Goal: Task Accomplishment & Management: Use online tool/utility

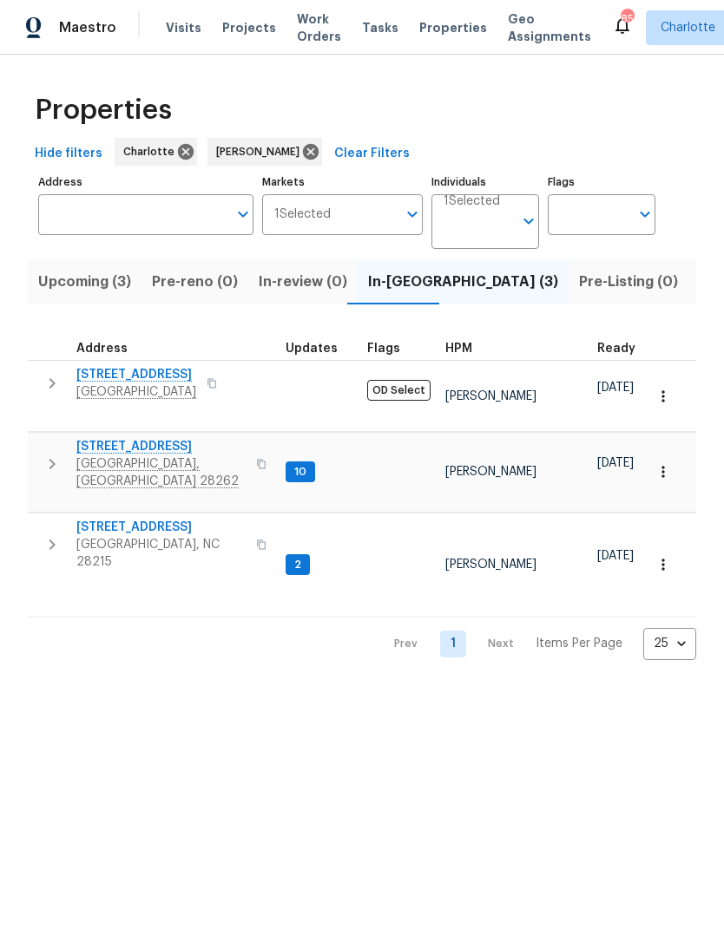
click at [53, 382] on icon "button" at bounding box center [52, 383] width 6 height 10
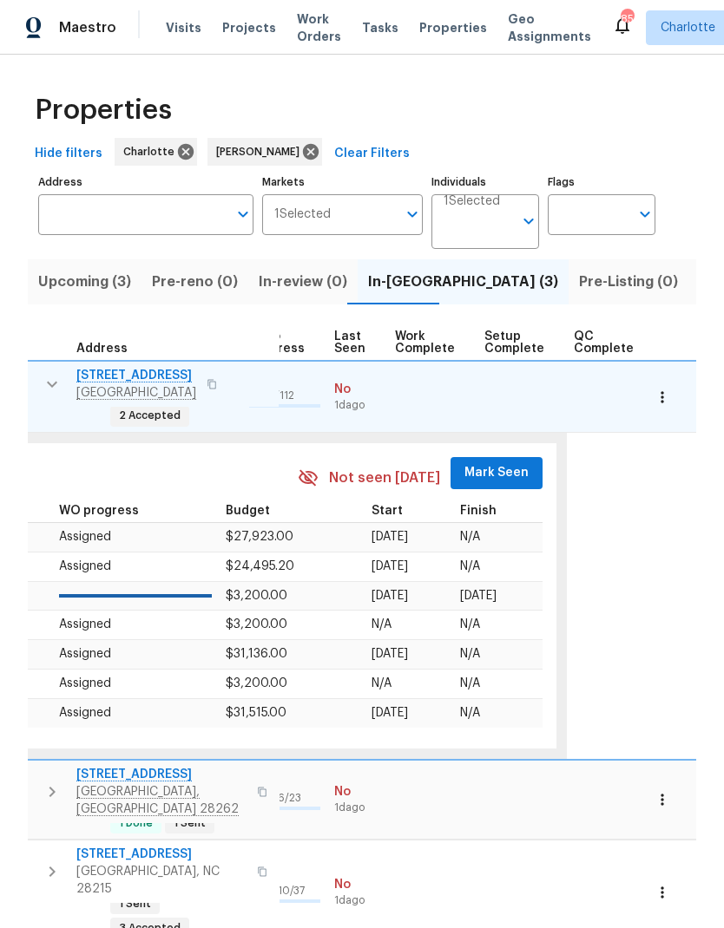
scroll to position [14, 826]
click at [495, 457] on button "Mark Seen" at bounding box center [498, 473] width 92 height 32
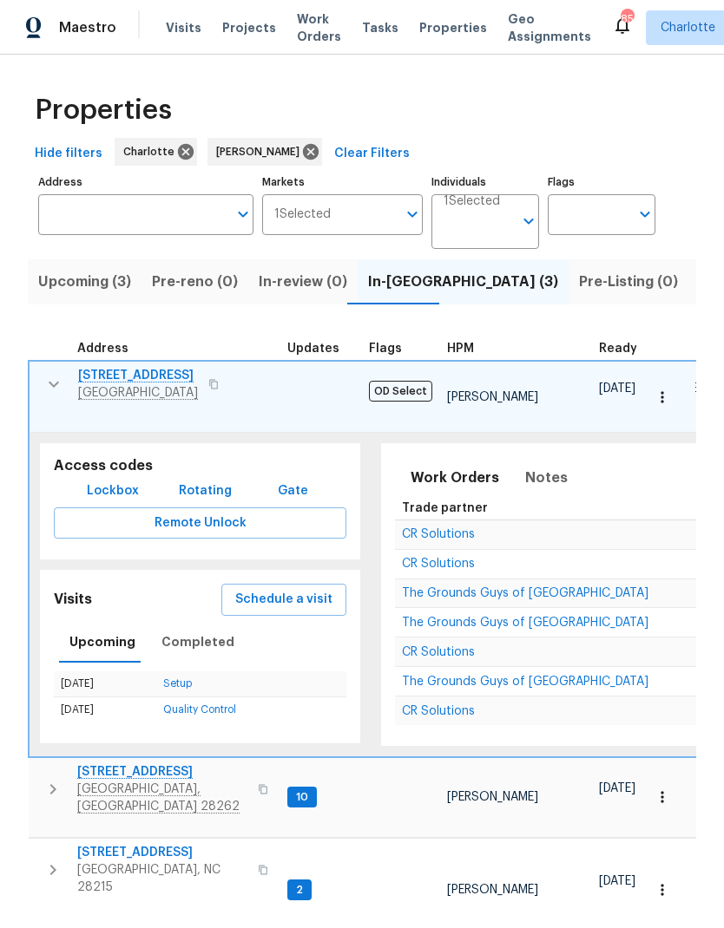
scroll to position [14, 0]
click at [47, 374] on icon "button" at bounding box center [53, 384] width 21 height 21
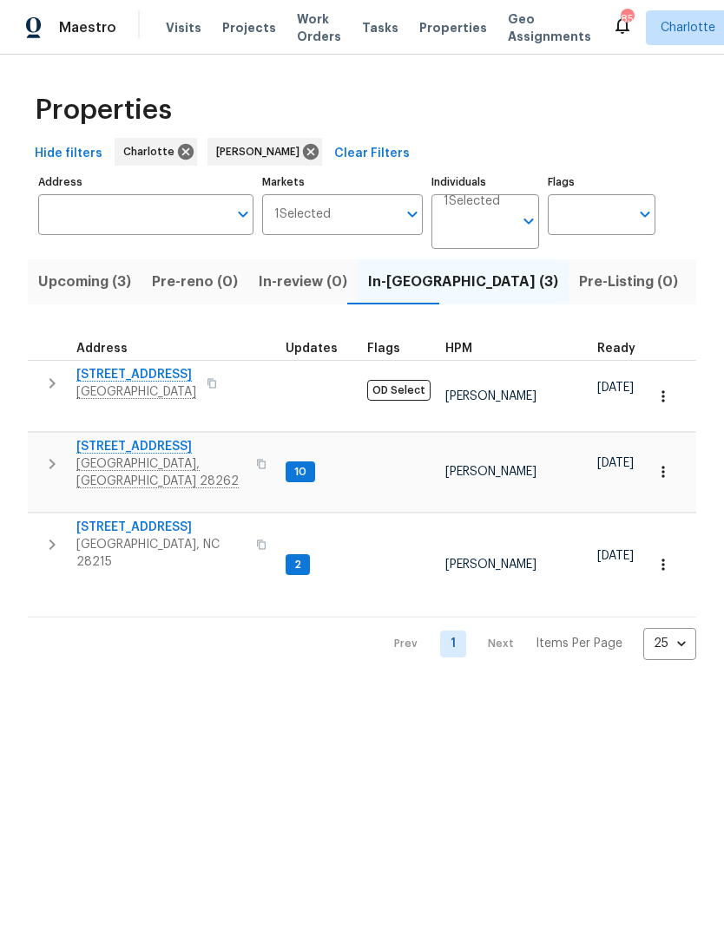
click at [56, 459] on icon "button" at bounding box center [52, 464] width 6 height 10
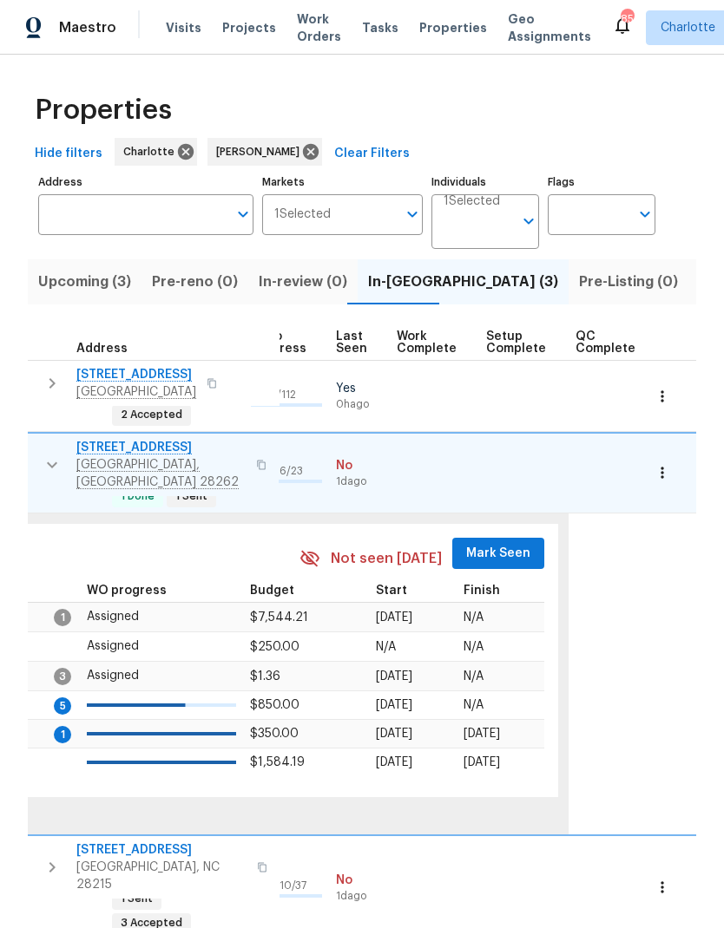
click at [489, 543] on span "Mark Seen" at bounding box center [498, 554] width 64 height 22
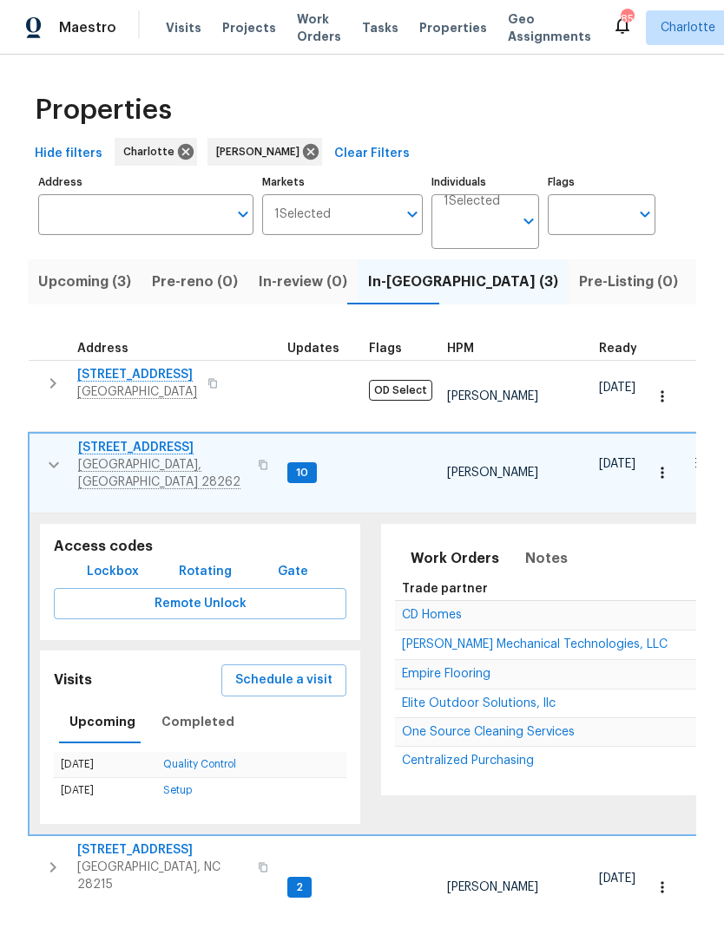
click at [49, 857] on icon "button" at bounding box center [53, 867] width 21 height 21
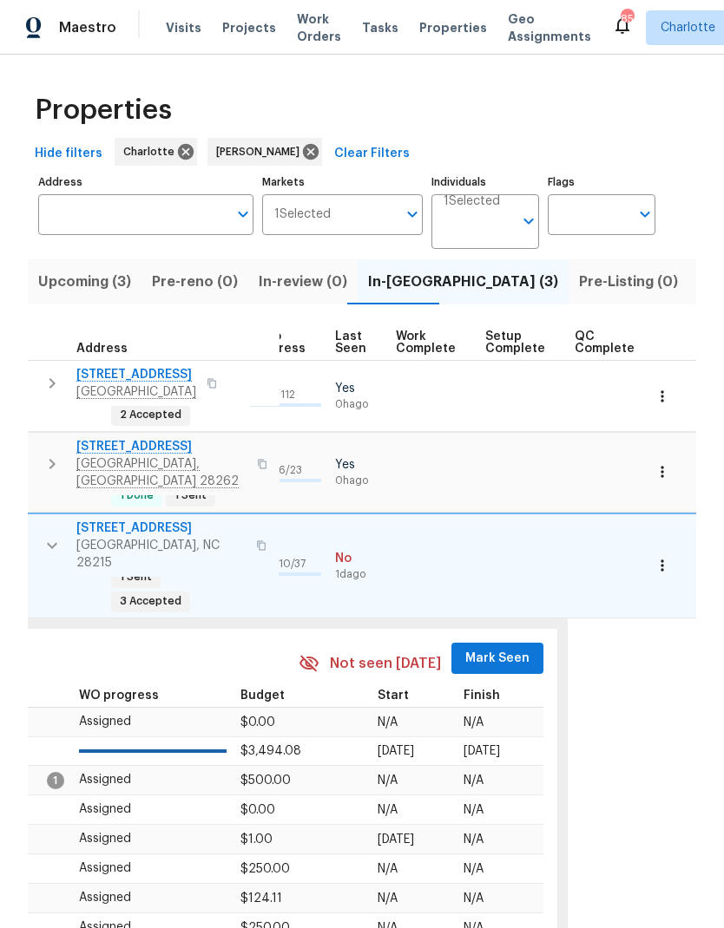
scroll to position [0, 826]
click at [495, 648] on span "Mark Seen" at bounding box center [498, 659] width 64 height 22
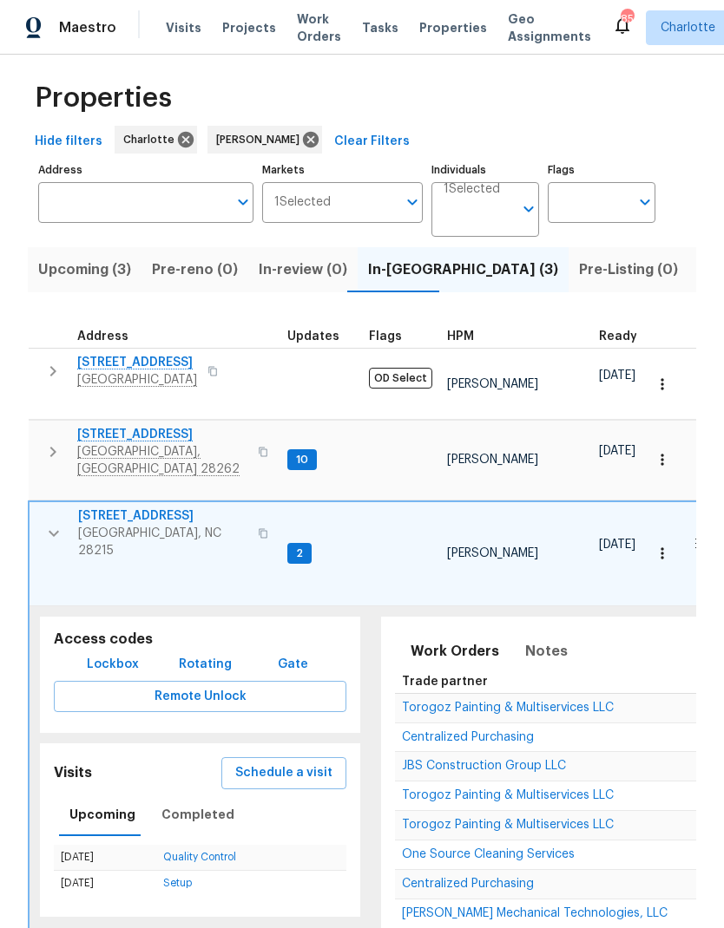
scroll to position [0, 0]
click at [41, 508] on button "button" at bounding box center [53, 534] width 35 height 52
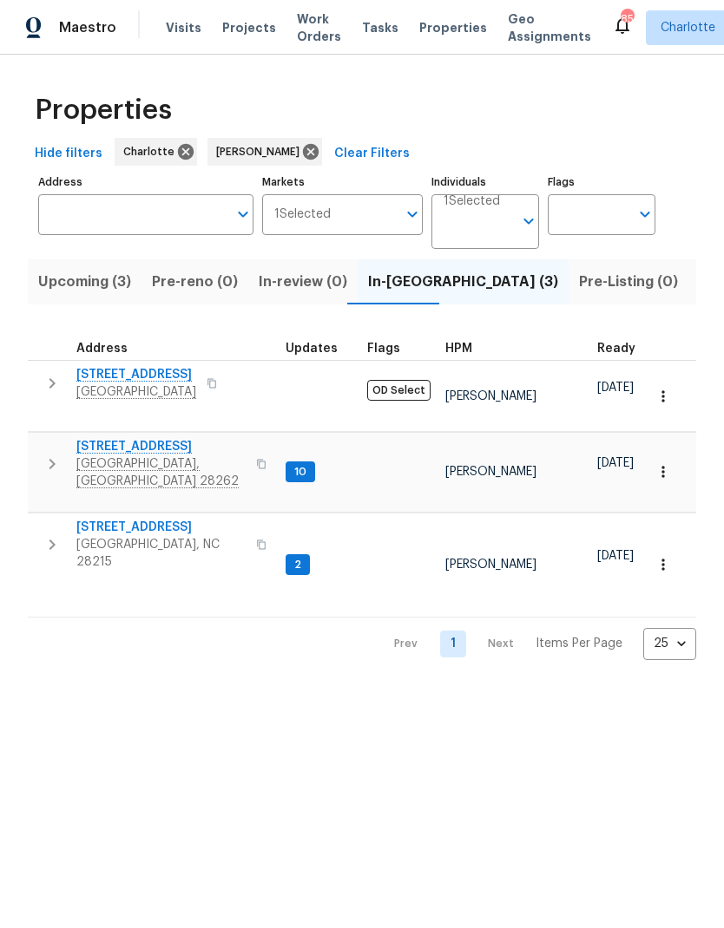
click at [51, 459] on icon "button" at bounding box center [52, 464] width 6 height 10
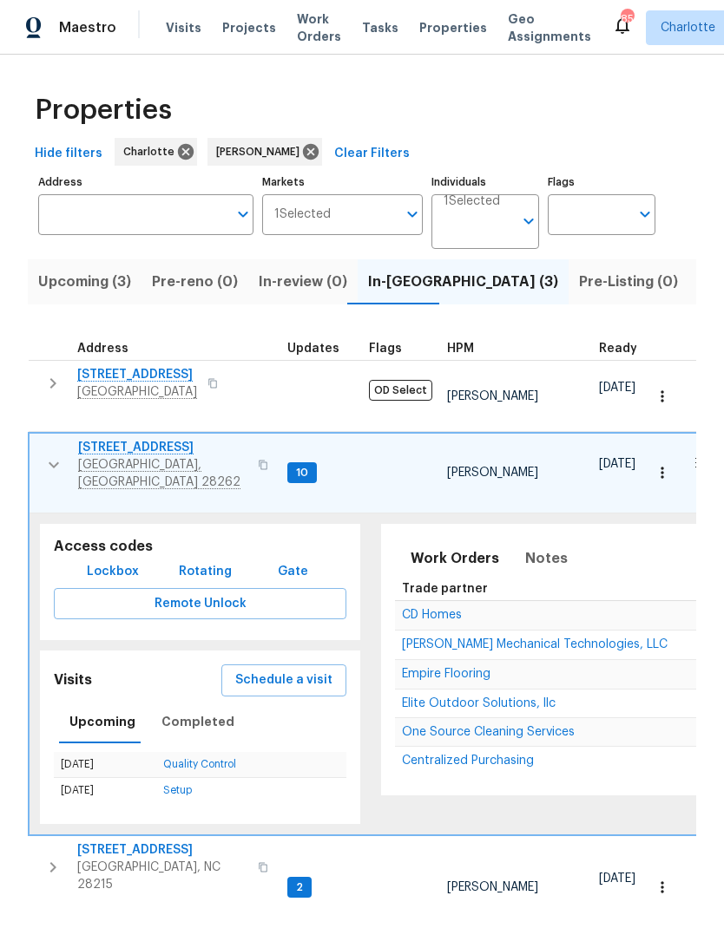
click at [159, 439] on span "7113 Ridge Lane Rd" at bounding box center [162, 447] width 169 height 17
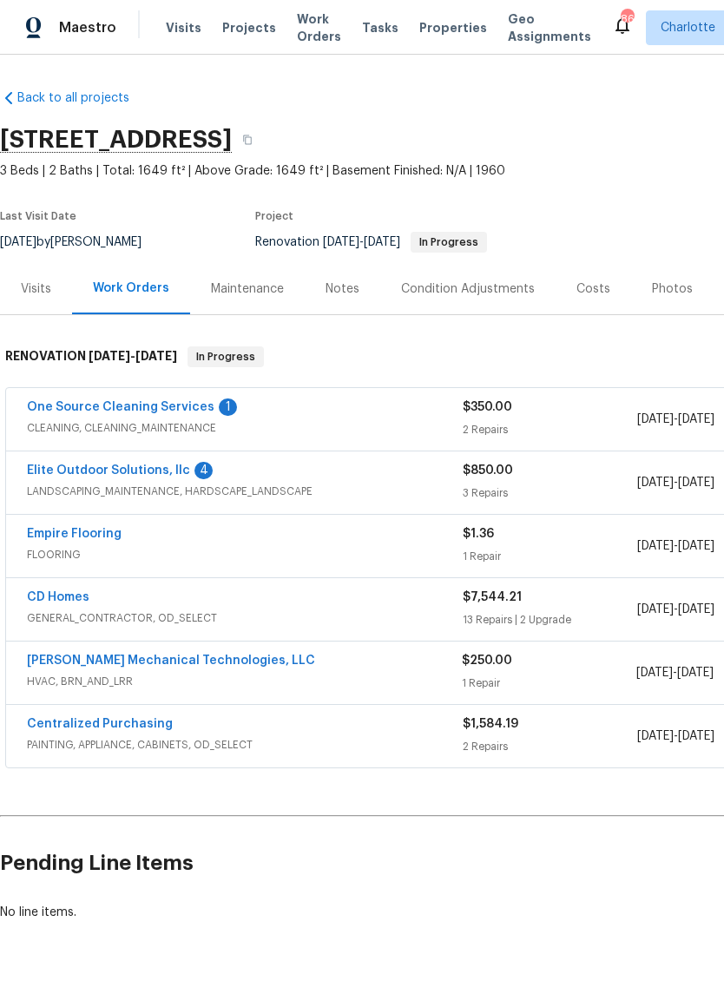
click at [129, 474] on link "Elite Outdoor Solutions, llc" at bounding box center [108, 470] width 163 height 12
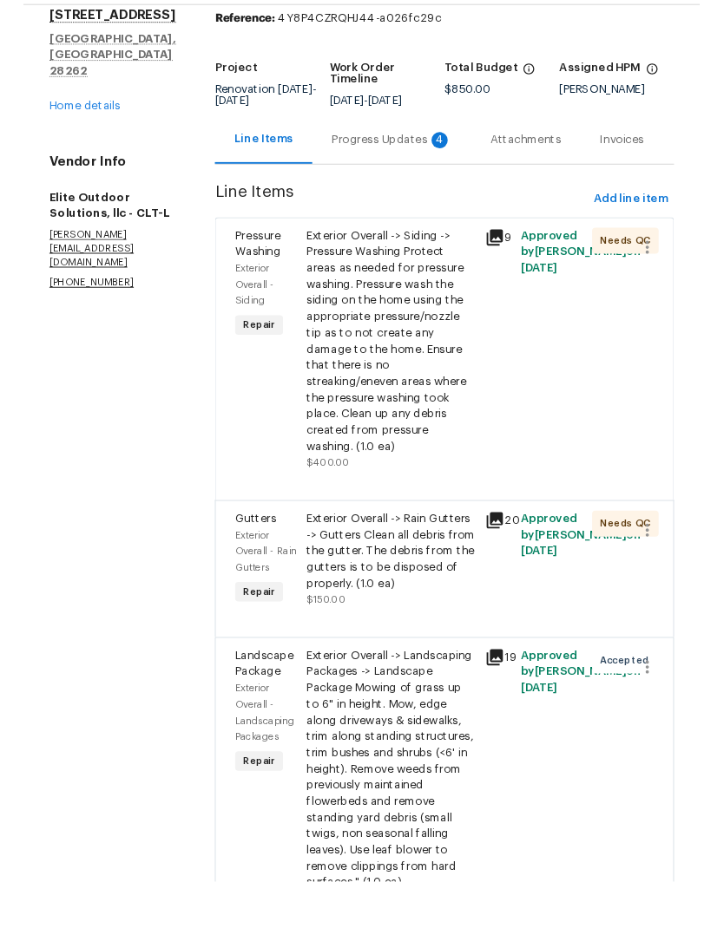
scroll to position [43, 0]
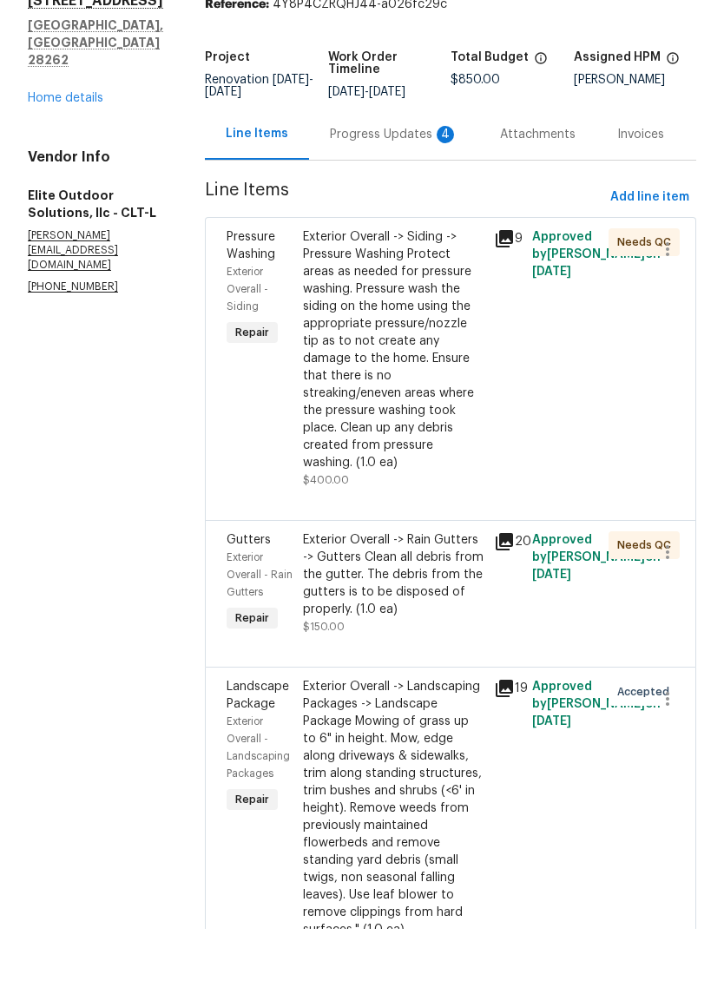
click at [357, 743] on div "Exterior Overall -> Landscaping Packages -> Landscape Package Mowing of grass u…" at bounding box center [393, 873] width 180 height 260
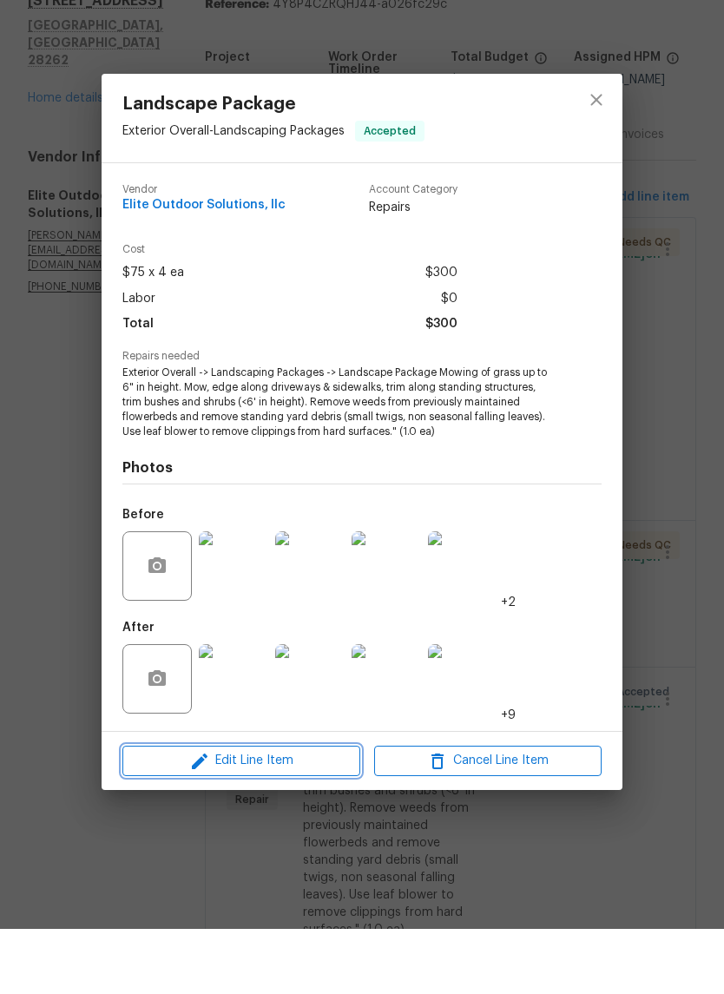
click at [312, 810] on button "Edit Line Item" at bounding box center [241, 825] width 238 height 30
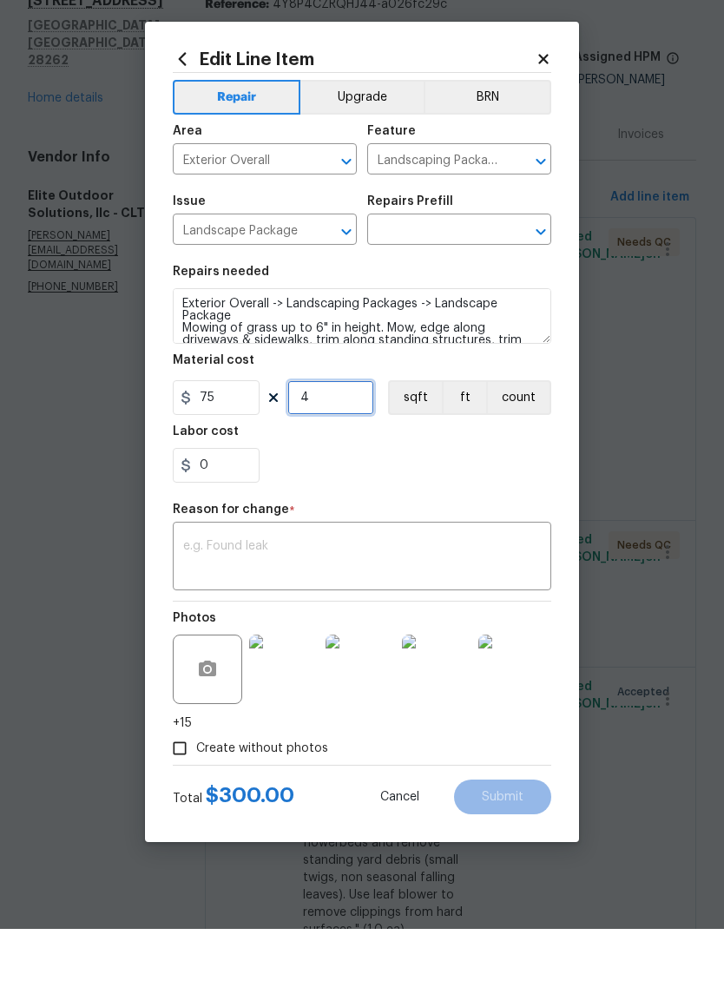
click at [335, 445] on input "4" at bounding box center [330, 462] width 87 height 35
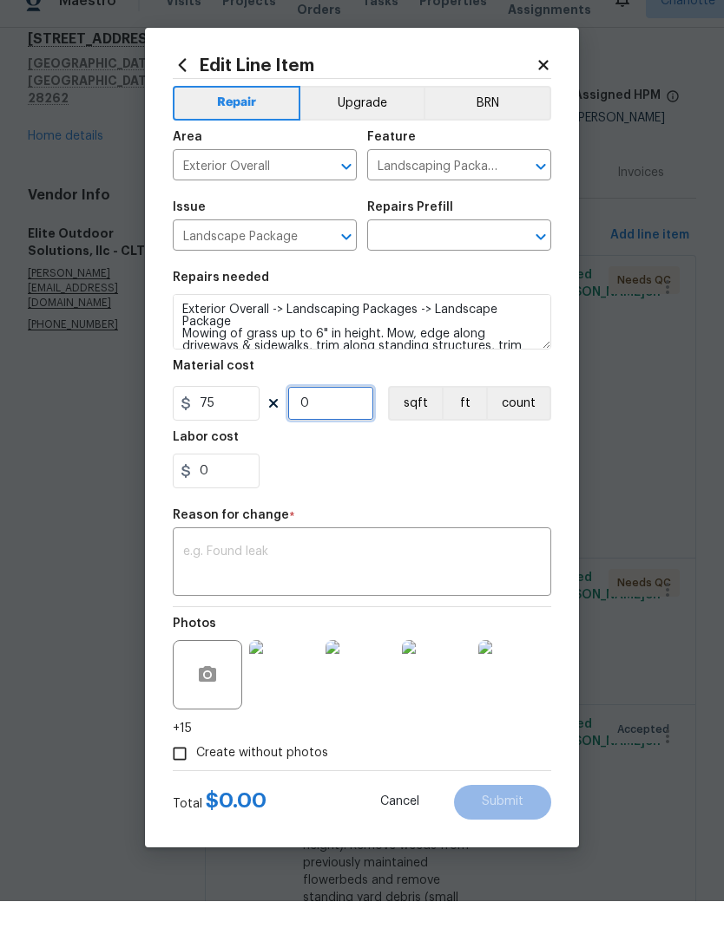
type input "8"
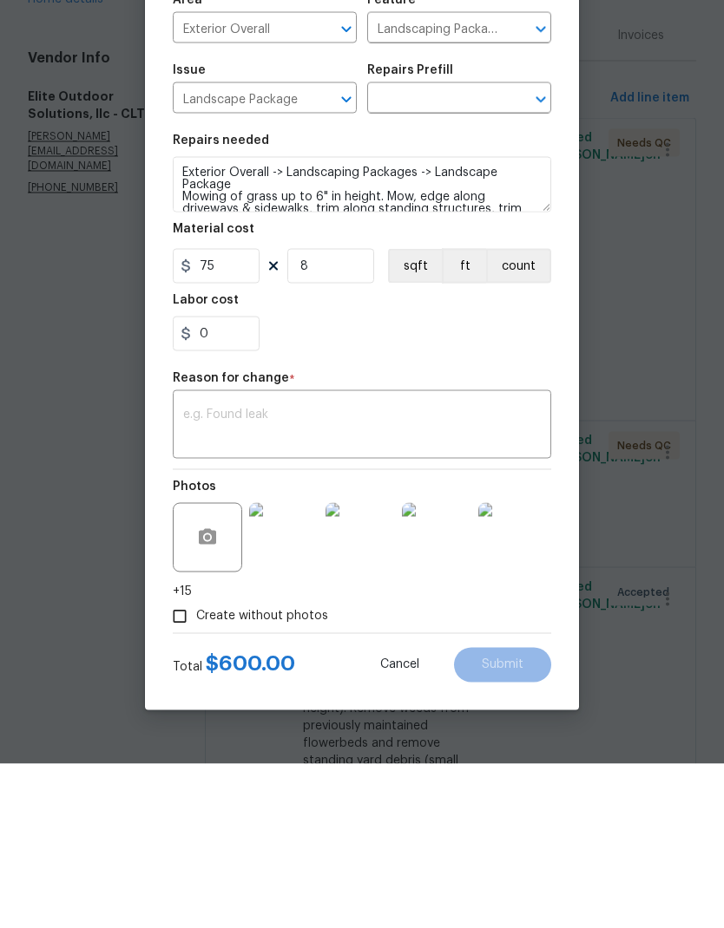
click at [523, 573] on textarea at bounding box center [361, 591] width 357 height 36
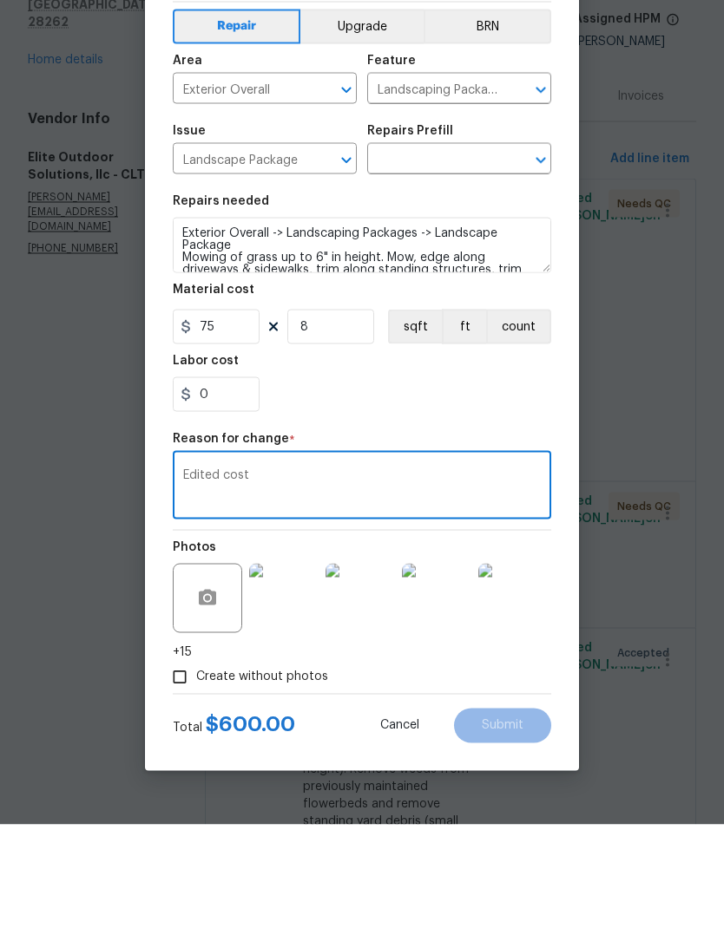
click at [536, 253] on icon "Open" at bounding box center [540, 263] width 21 height 21
type textarea "Edited cost"
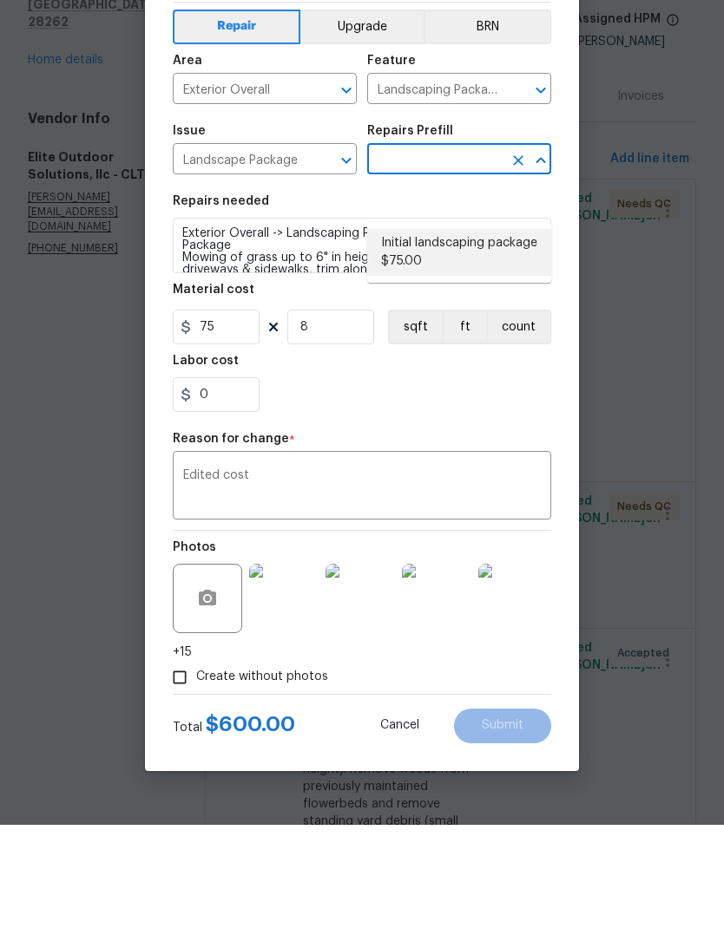
click at [520, 332] on li "Initial landscaping package $75.00" at bounding box center [459, 355] width 184 height 47
type input "Initial landscaping package $75.00"
type input "Home Readiness Packages"
type textarea "Mowing of grass up to 6" in height. Mow, edge along driveways & sidewalks, trim…"
type input "Initial landscaping package $75.00"
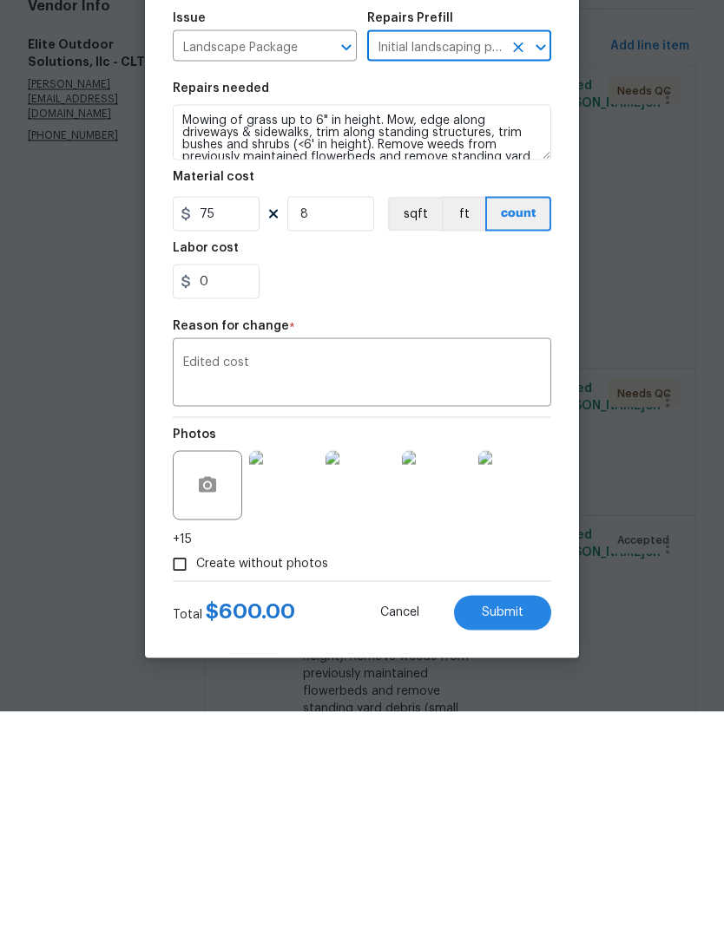
scroll to position [69, 0]
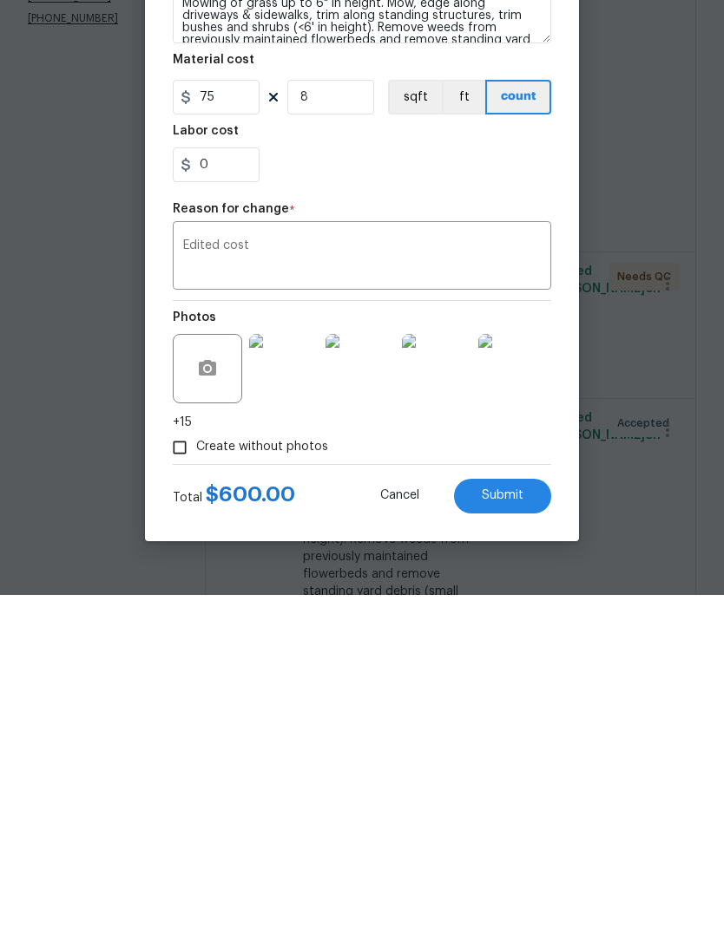
click at [521, 823] on span "Submit" at bounding box center [503, 829] width 42 height 13
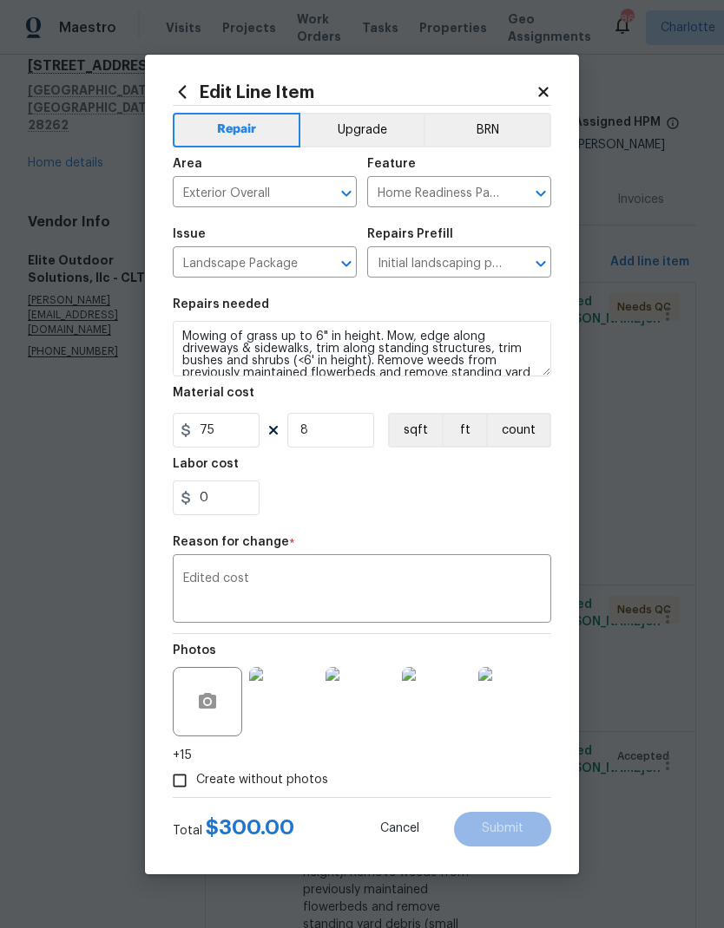
type textarea "Exterior Overall -> Landscaping Packages -> Landscape Package Mowing of grass u…"
type input "4"
type input "Landscaping Packages"
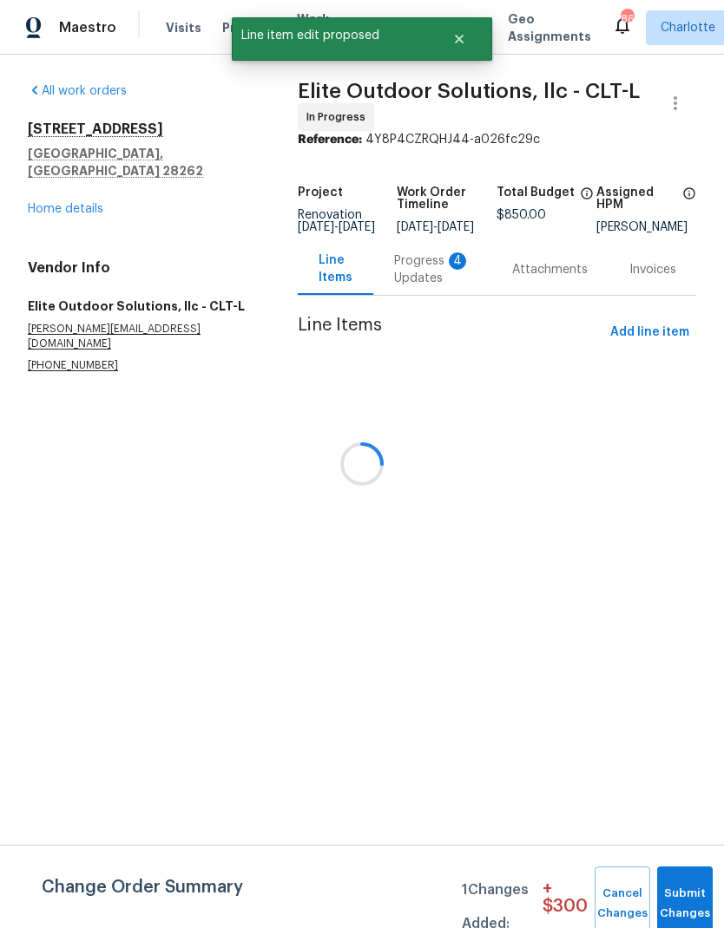
scroll to position [0, 0]
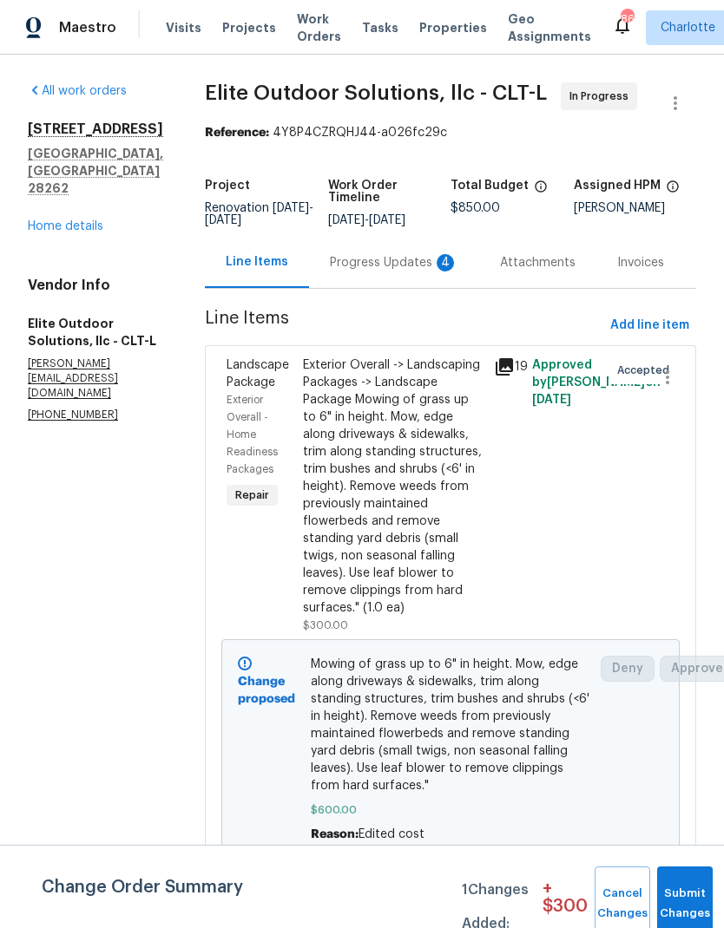
click at [396, 534] on div "Exterior Overall -> Landscaping Packages -> Landscape Package Mowing of grass u…" at bounding box center [393, 487] width 180 height 260
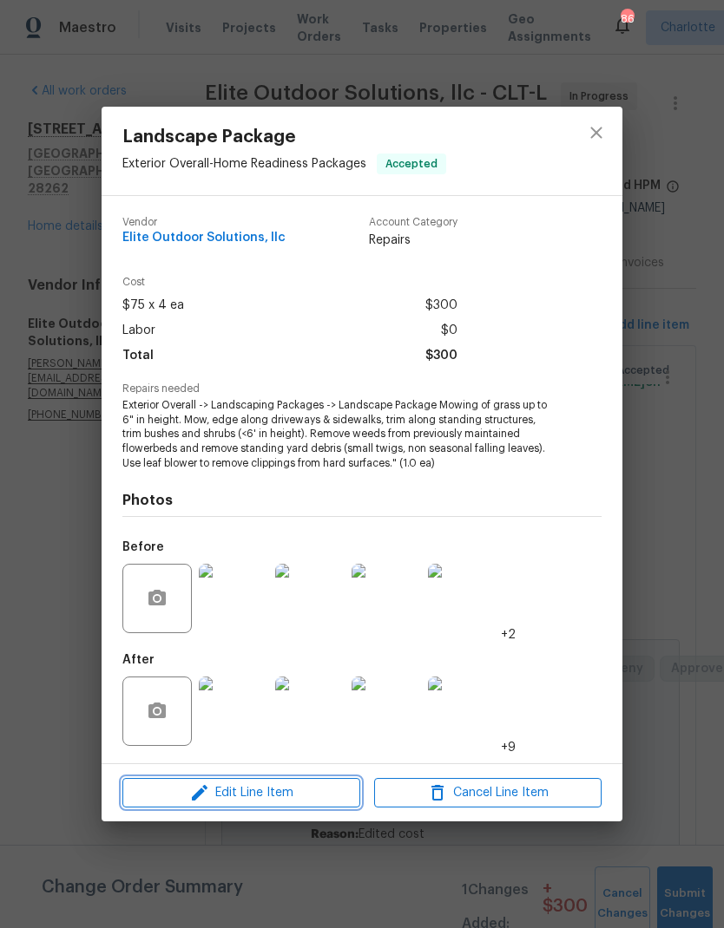
click at [316, 802] on span "Edit Line Item" at bounding box center [241, 794] width 227 height 22
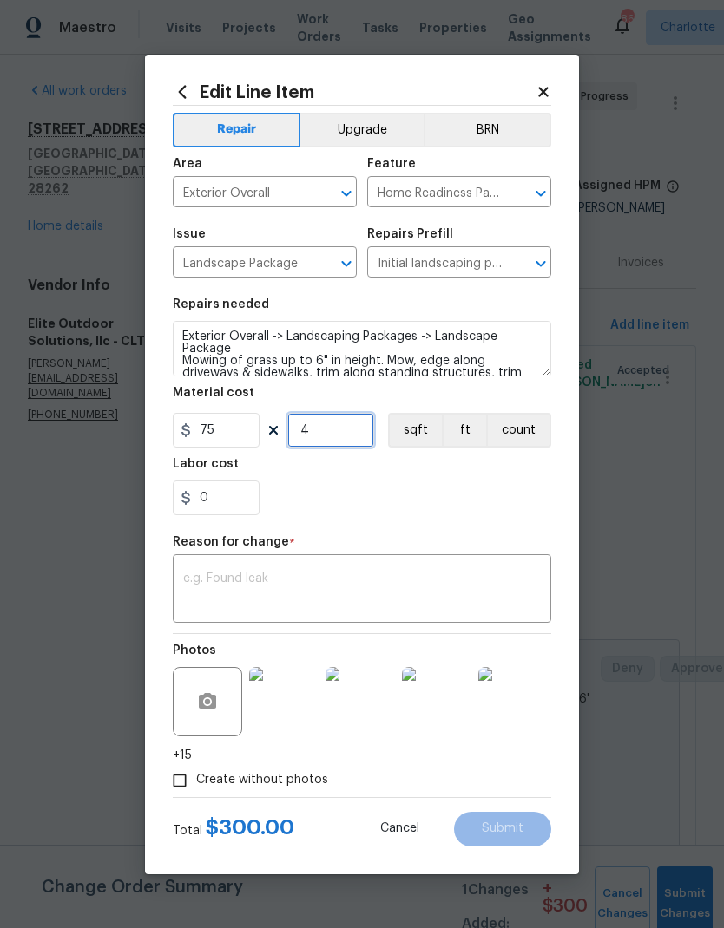
click at [340, 444] on input "4" at bounding box center [330, 430] width 87 height 35
click at [199, 428] on input "75" at bounding box center [216, 430] width 87 height 35
click at [205, 436] on input "75" at bounding box center [216, 430] width 87 height 35
click at [354, 430] on input "0" at bounding box center [330, 430] width 87 height 35
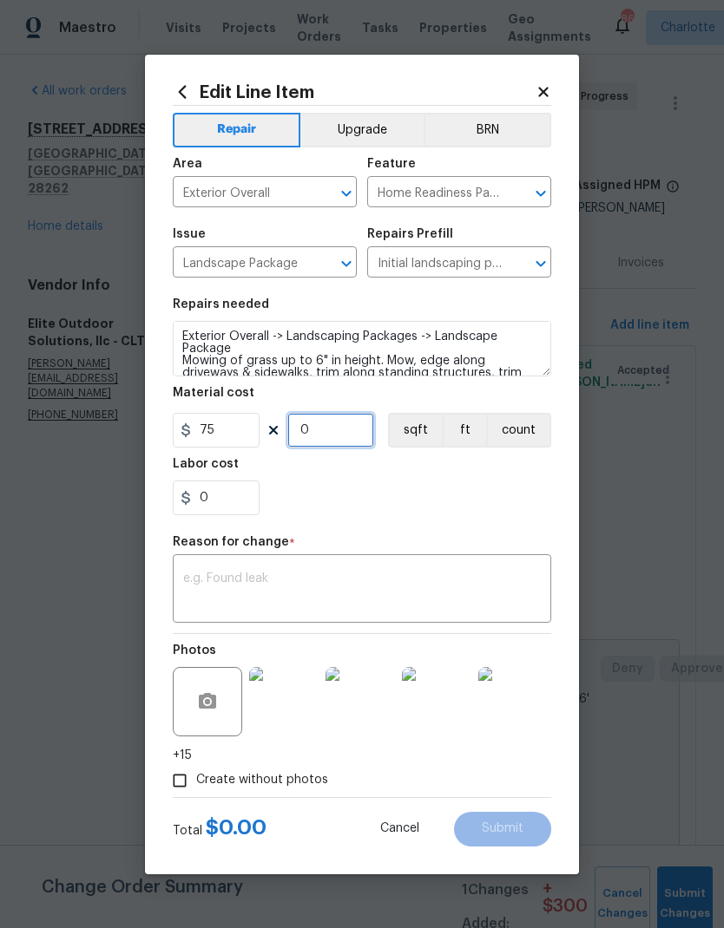
type input "4"
click at [233, 502] on input "0" at bounding box center [216, 498] width 87 height 35
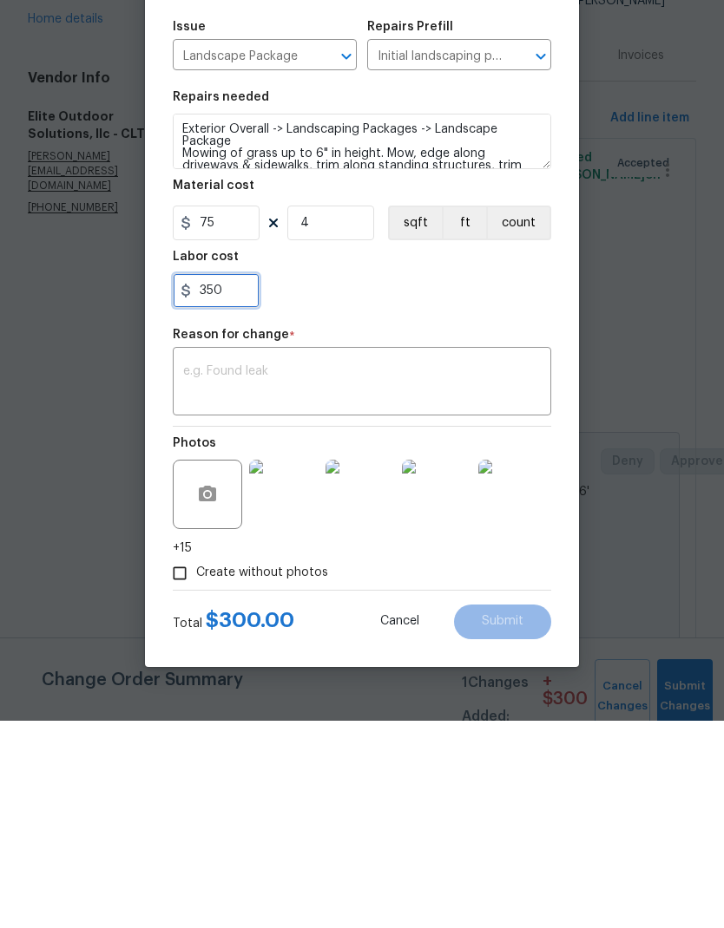
type input "350"
click at [495, 573] on textarea at bounding box center [361, 591] width 357 height 36
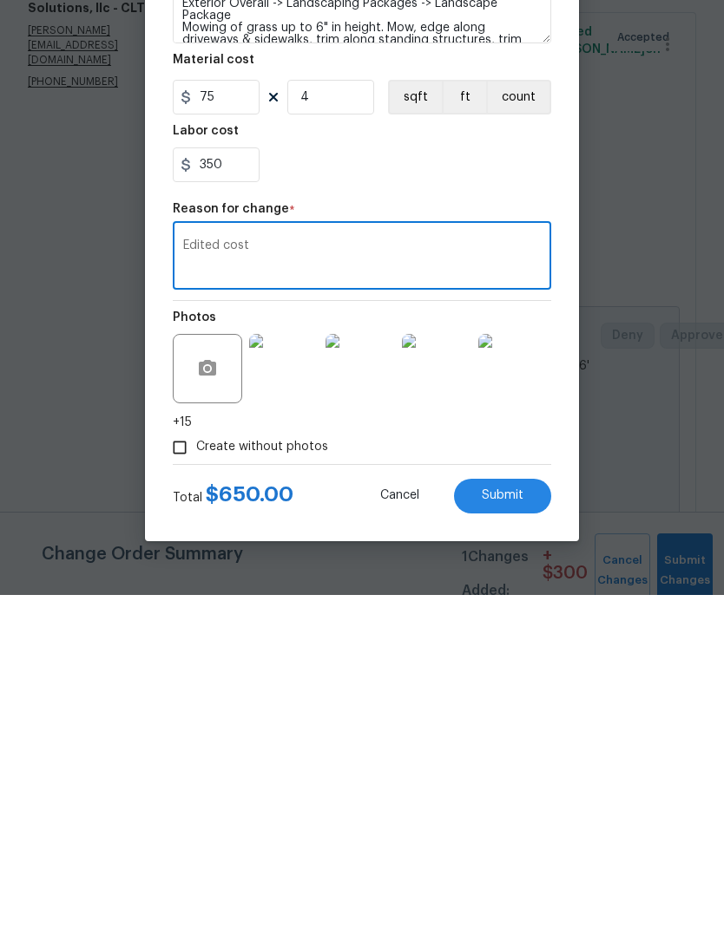
type textarea "Edited cost"
click at [534, 812] on button "Submit" at bounding box center [502, 829] width 97 height 35
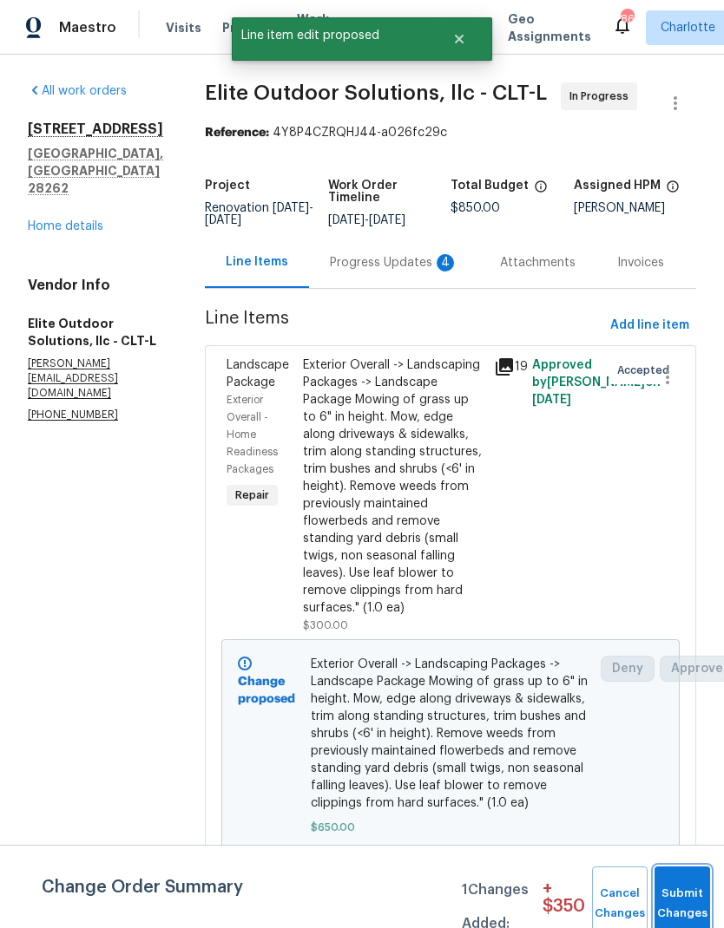
click at [674, 893] on button "Submit Changes" at bounding box center [682, 904] width 56 height 75
